Goal: Task Accomplishment & Management: Manage account settings

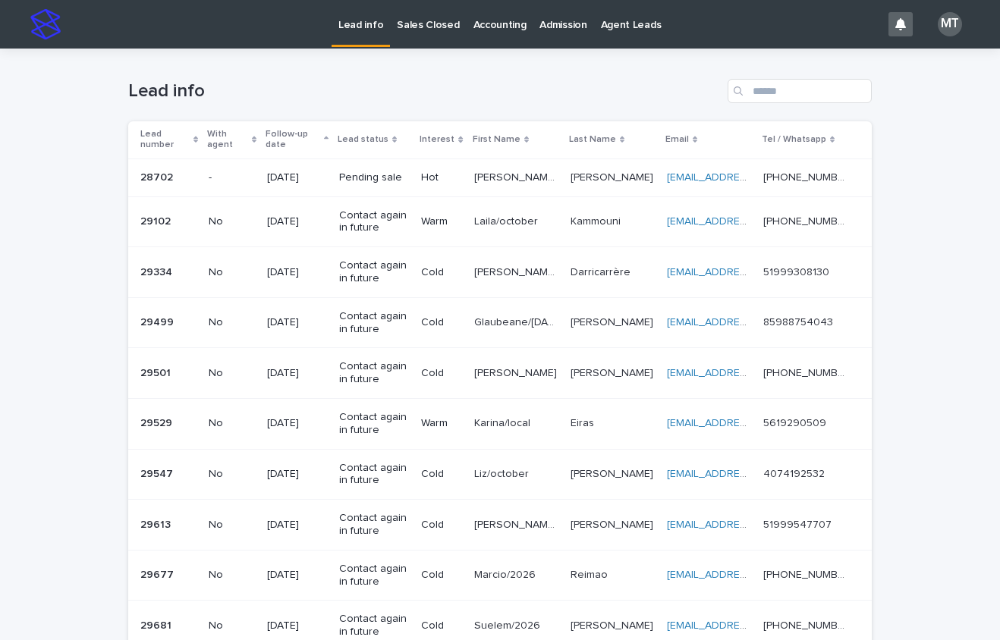
click at [361, 24] on p "Lead info" at bounding box center [360, 16] width 45 height 32
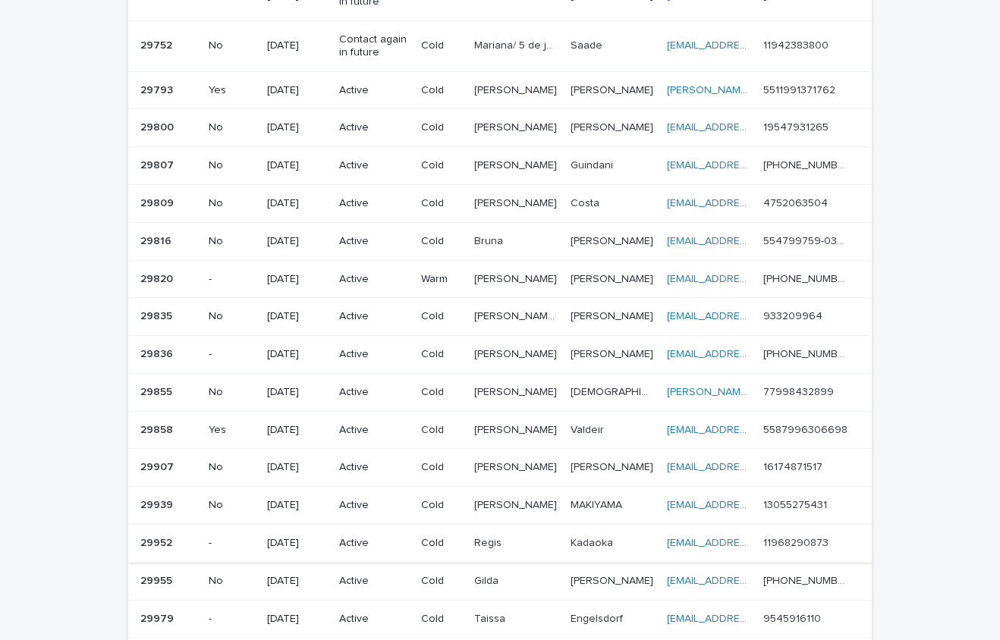
scroll to position [607, 0]
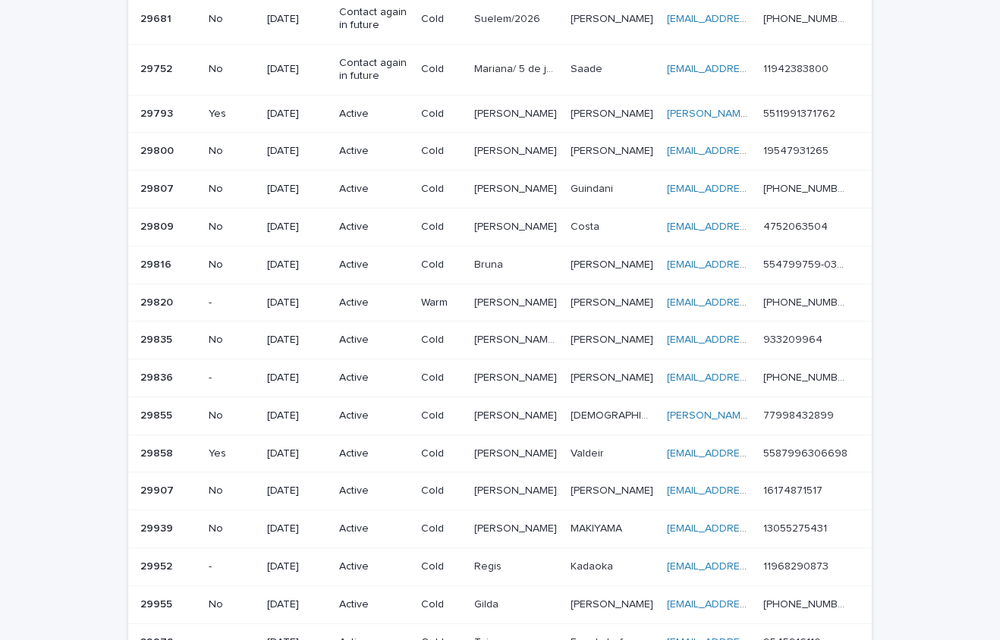
click at [455, 155] on p "Cold" at bounding box center [441, 151] width 40 height 13
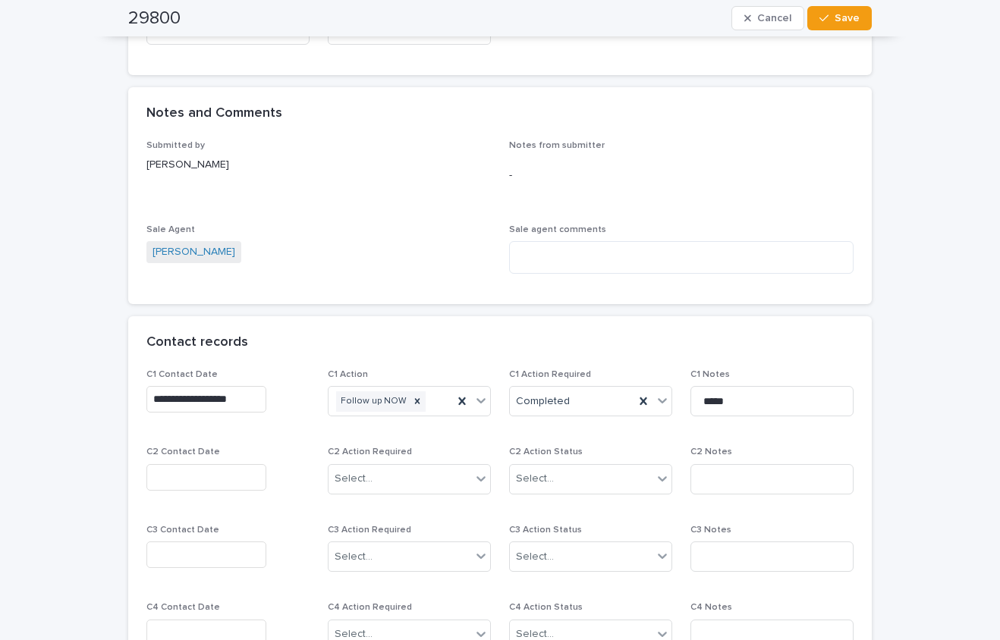
scroll to position [835, 0]
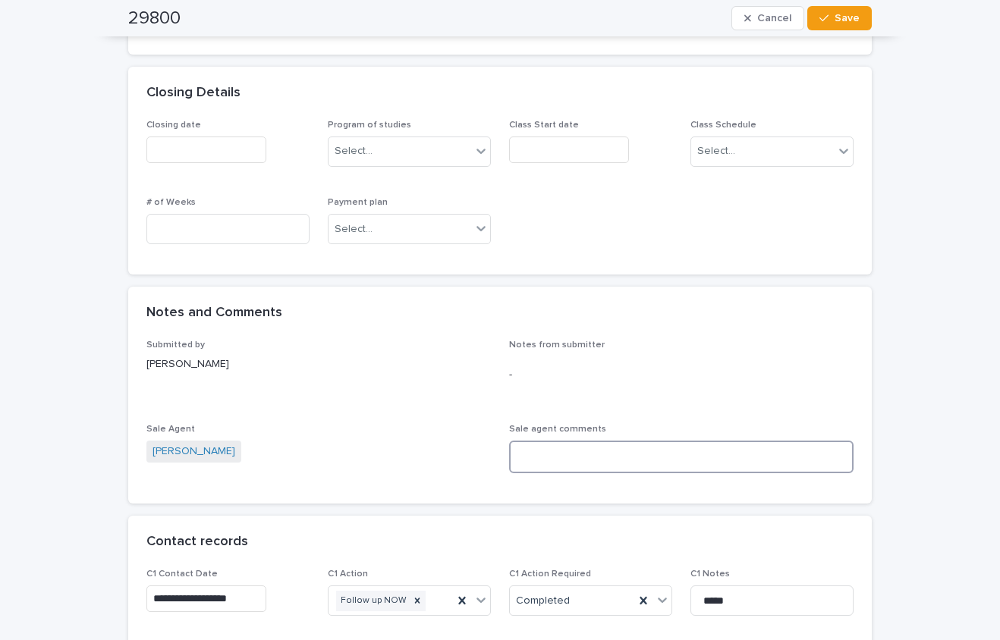
click at [535, 448] on textarea at bounding box center [681, 457] width 344 height 33
type textarea "**********"
click at [830, 24] on button "Save" at bounding box center [839, 18] width 64 height 24
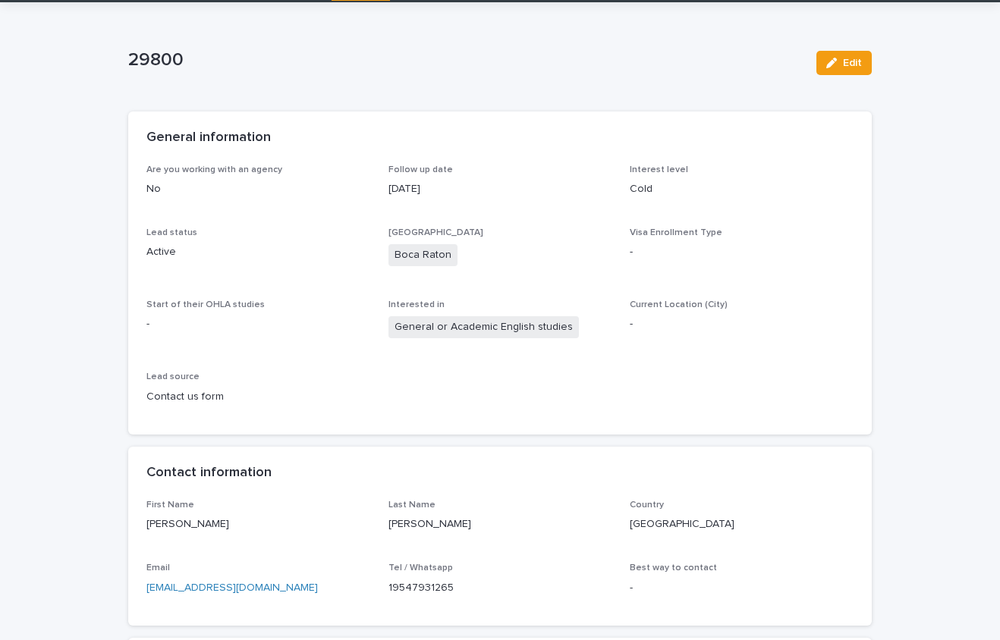
scroll to position [0, 0]
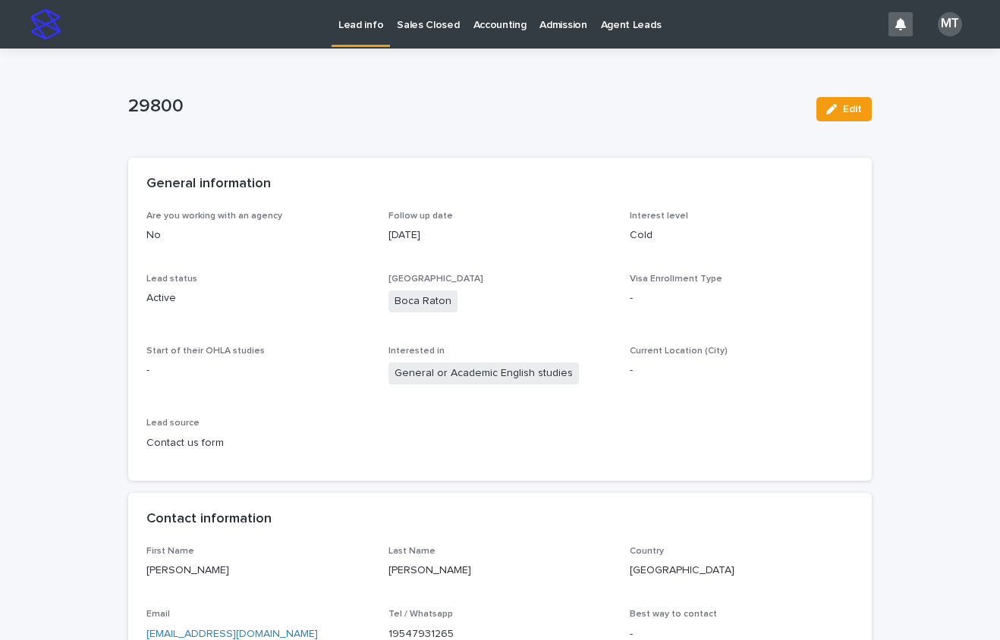
click at [363, 17] on p "Lead info" at bounding box center [360, 16] width 45 height 32
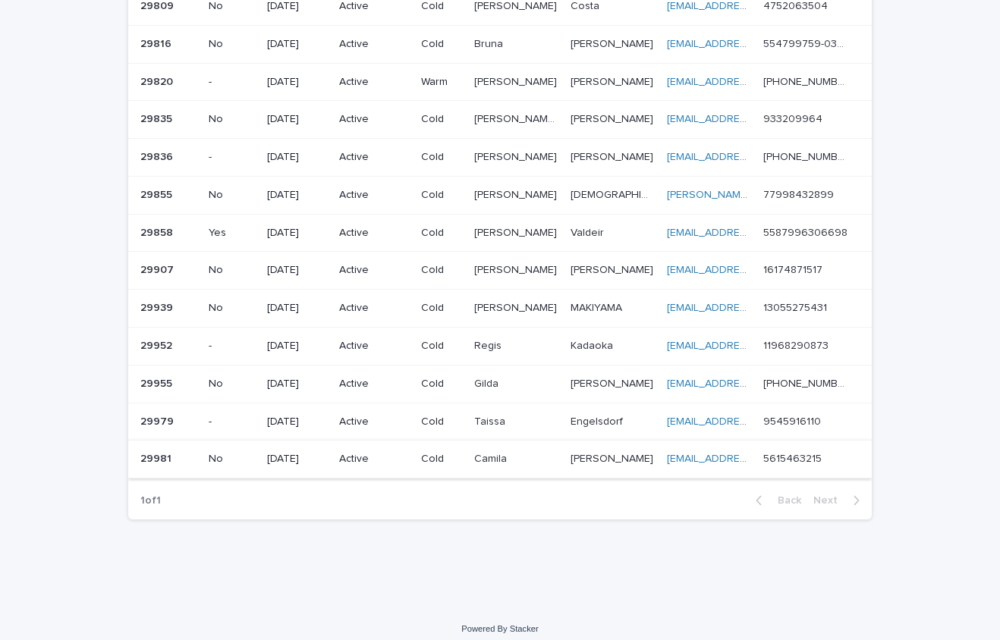
scroll to position [838, 0]
